Goal: Navigation & Orientation: Go to known website

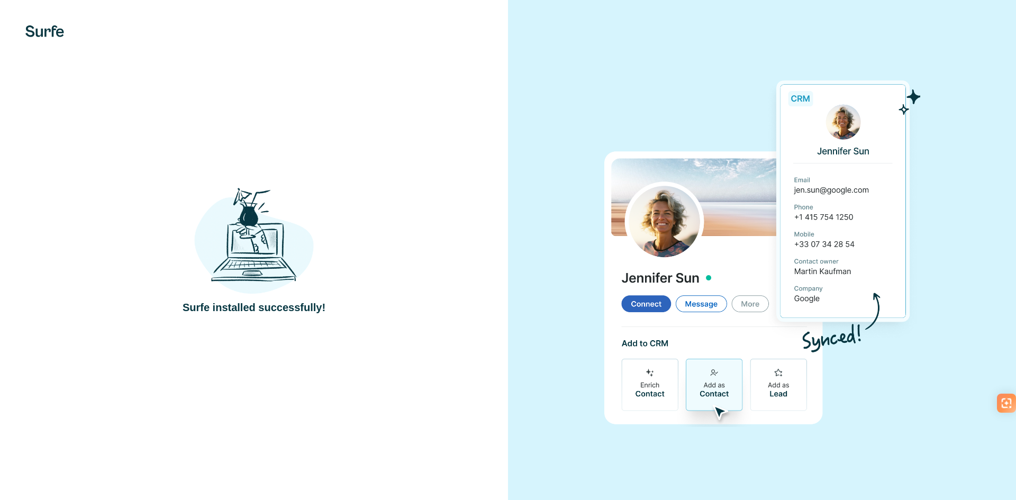
click at [420, 97] on div "Surfe installed successfully!" at bounding box center [254, 250] width 508 height 500
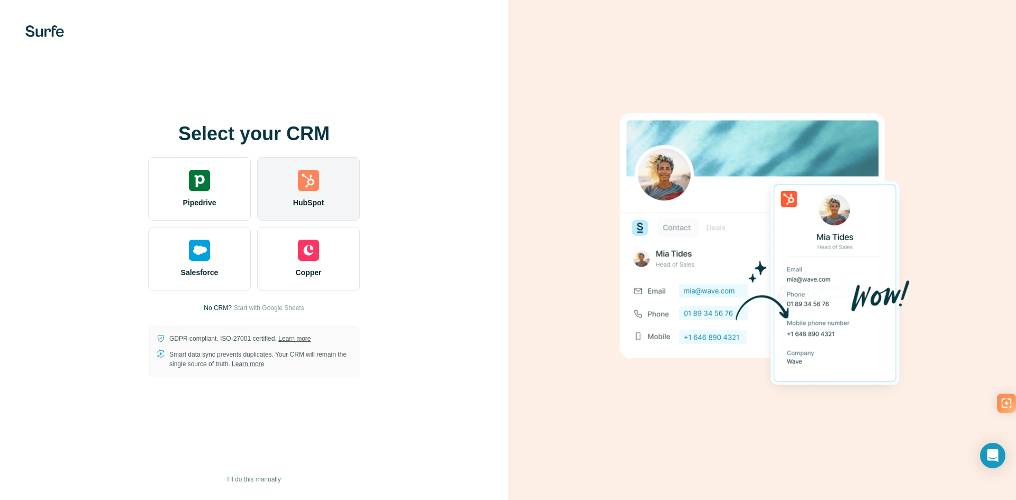
click at [299, 183] on img at bounding box center [308, 180] width 21 height 21
click at [313, 195] on div "HubSpot" at bounding box center [308, 188] width 103 height 63
click at [335, 186] on div "HubSpot" at bounding box center [308, 188] width 103 height 63
click at [300, 175] on img at bounding box center [308, 180] width 21 height 21
click at [317, 180] on img at bounding box center [308, 180] width 21 height 21
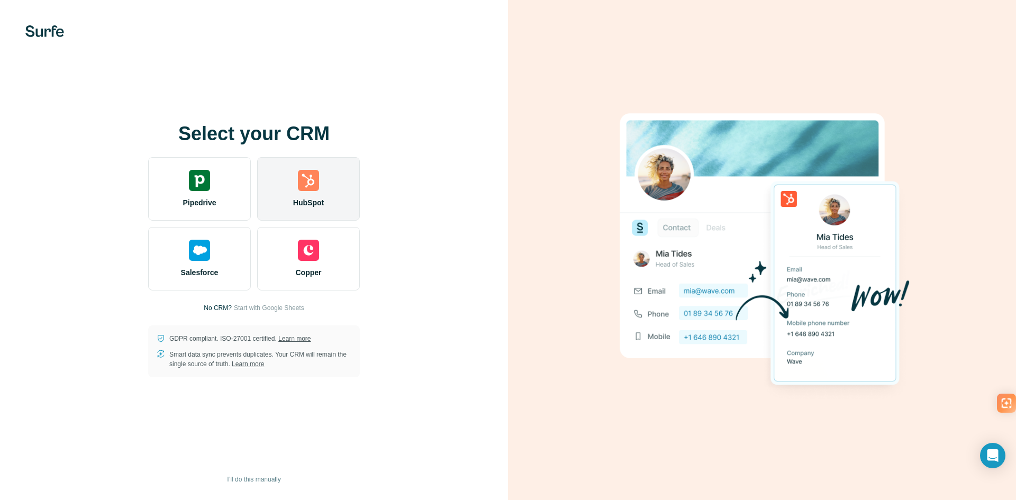
click at [324, 185] on div "HubSpot" at bounding box center [308, 188] width 103 height 63
click at [332, 193] on div "HubSpot" at bounding box center [308, 188] width 103 height 63
click at [320, 179] on div "HubSpot" at bounding box center [308, 188] width 103 height 63
